Goal: Task Accomplishment & Management: Manage account settings

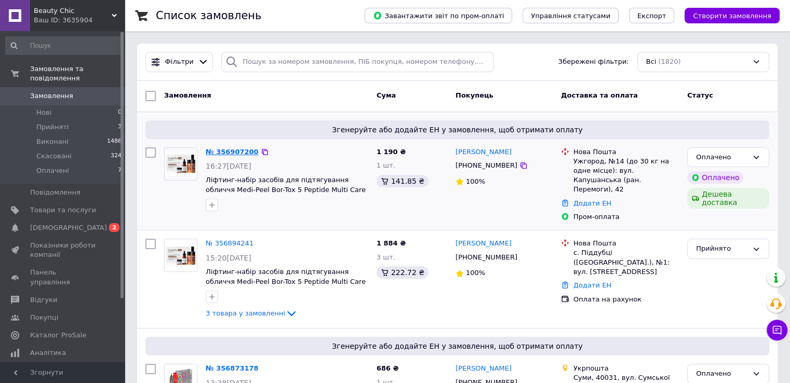
click at [234, 149] on link "№ 356907200" at bounding box center [232, 152] width 53 height 8
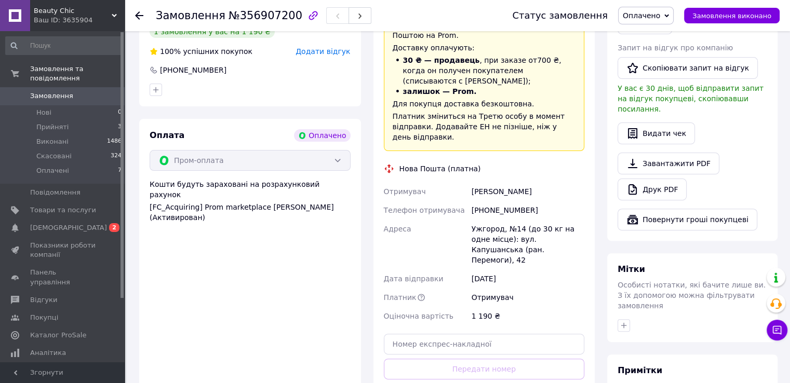
scroll to position [364, 0]
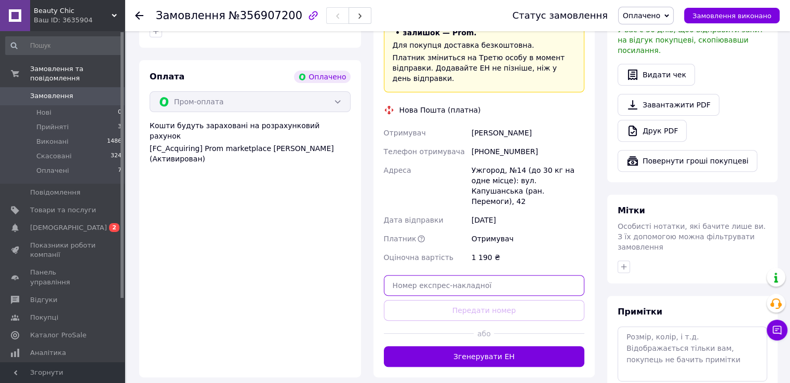
click at [408, 275] on input "text" at bounding box center [484, 285] width 201 height 21
paste input "20451225274930"
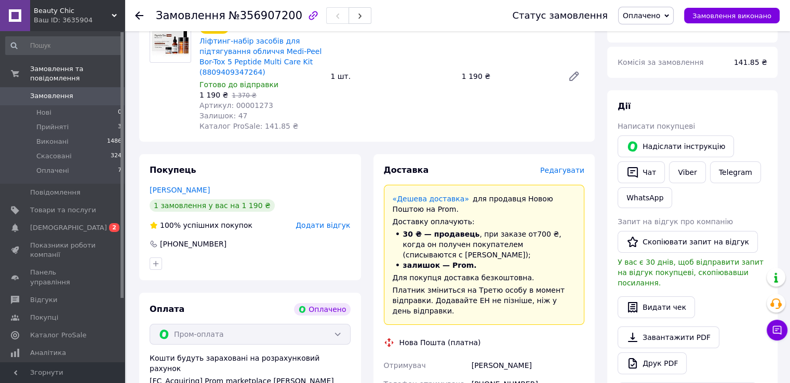
scroll to position [208, 0]
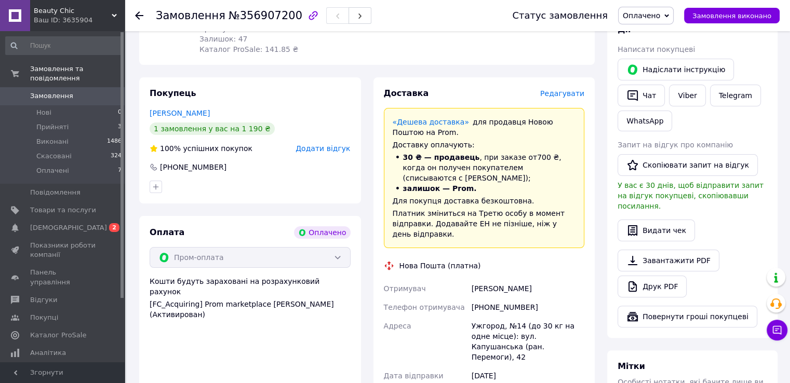
type input "20451225274930"
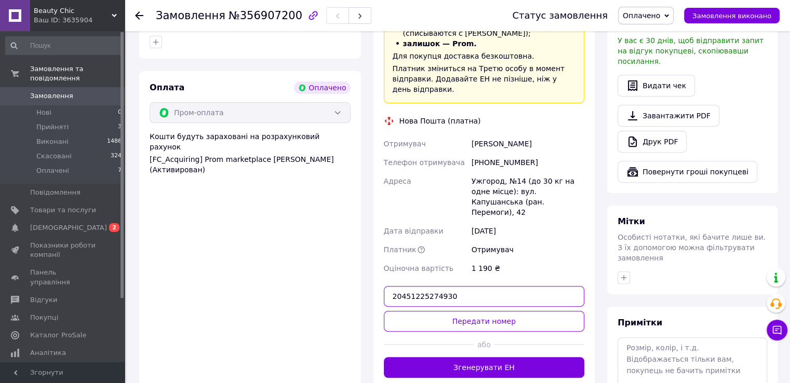
scroll to position [416, 0]
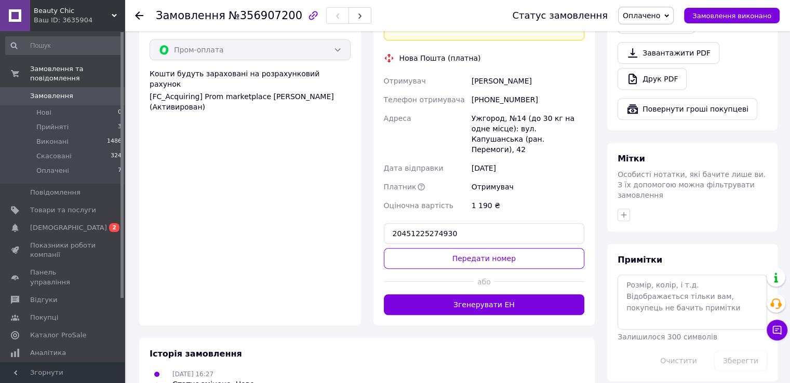
drag, startPoint x: 440, startPoint y: 237, endPoint x: 382, endPoint y: 237, distance: 58.2
click at [440, 248] on button "Передати номер" at bounding box center [484, 258] width 201 height 21
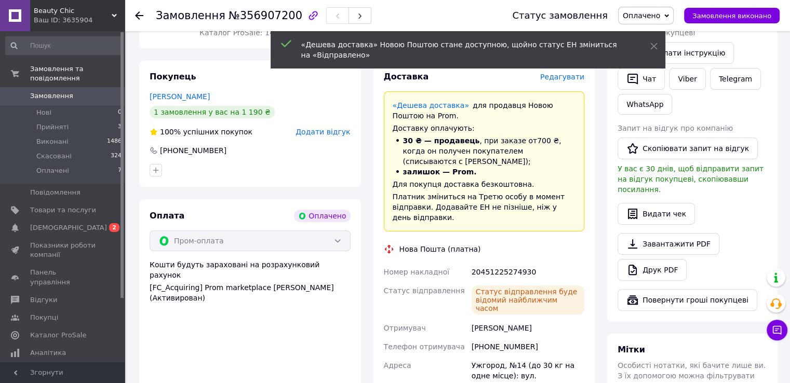
scroll to position [208, 0]
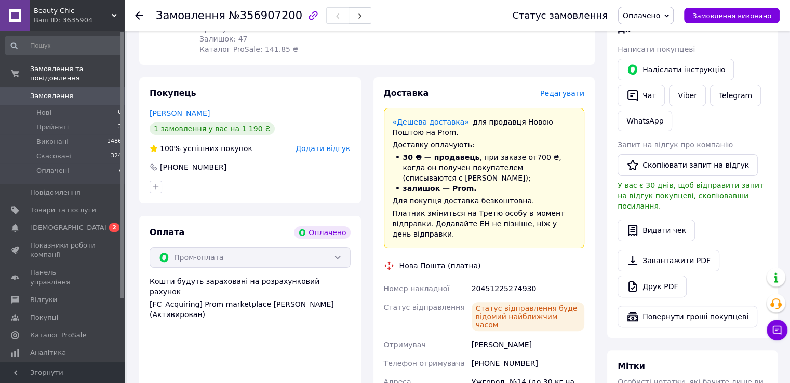
click at [47, 91] on span "Замовлення" at bounding box center [51, 95] width 43 height 9
